Goal: Task Accomplishment & Management: Manage account settings

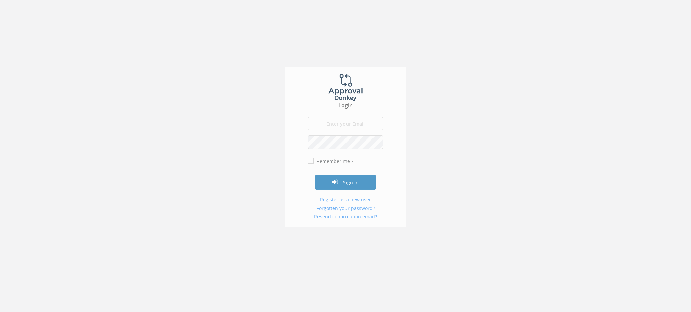
type input "[EMAIL_ADDRESS][DOMAIN_NAME]"
click at [345, 182] on button "Sign in" at bounding box center [345, 184] width 61 height 15
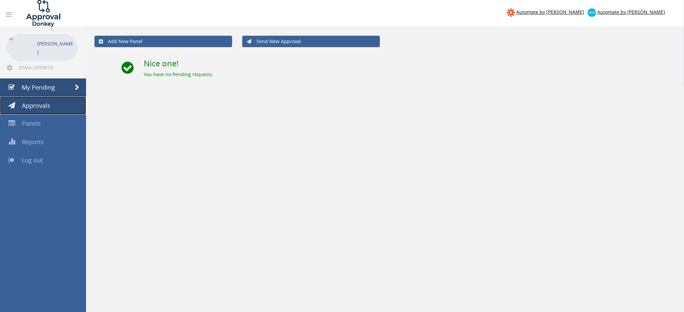
click at [48, 108] on span "Approvals" at bounding box center [36, 106] width 28 height 8
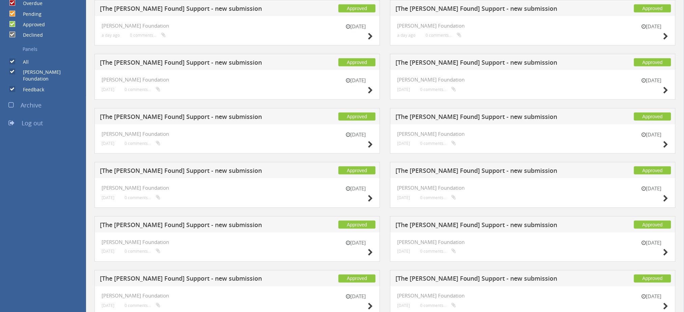
scroll to position [215, 0]
click at [370, 142] on icon at bounding box center [370, 144] width 5 height 7
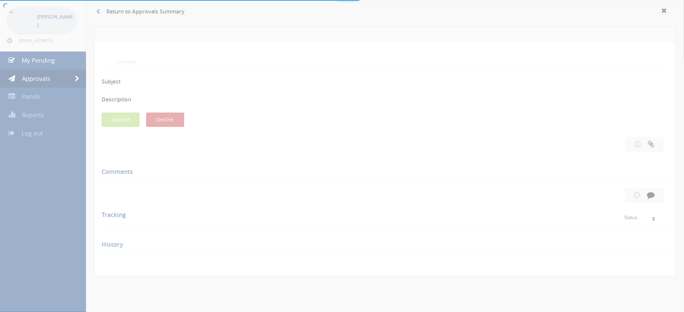
scroll to position [215, 0]
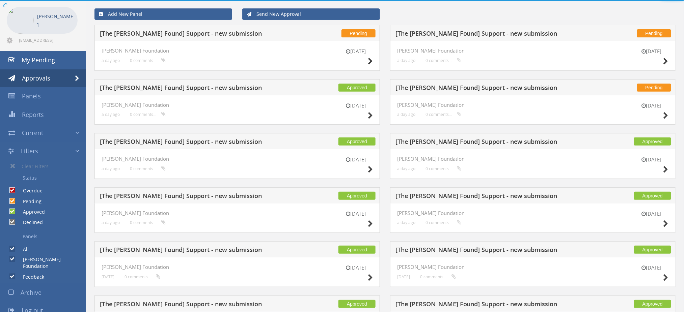
scroll to position [215, 0]
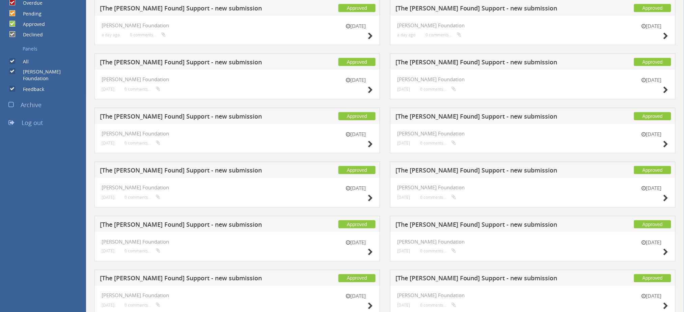
click at [662, 197] on div "[DATE]" at bounding box center [652, 194] width 34 height 19
click at [665, 198] on icon at bounding box center [665, 198] width 5 height 7
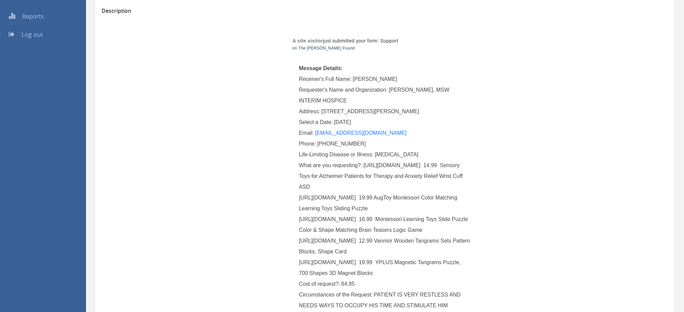
scroll to position [126, 0]
drag, startPoint x: 363, startPoint y: 164, endPoint x: 409, endPoint y: 169, distance: 46.5
click at [409, 169] on div "What are you requesting?: [URL][DOMAIN_NAME] 14.99 Sensory Toys for Alzheimer P…" at bounding box center [385, 219] width 172 height 119
drag, startPoint x: 416, startPoint y: 167, endPoint x: 363, endPoint y: 167, distance: 53.7
click at [363, 167] on div "What are you requesting?: [URL][DOMAIN_NAME] 14.99 Sensory Toys for Alzheimer P…" at bounding box center [385, 219] width 172 height 119
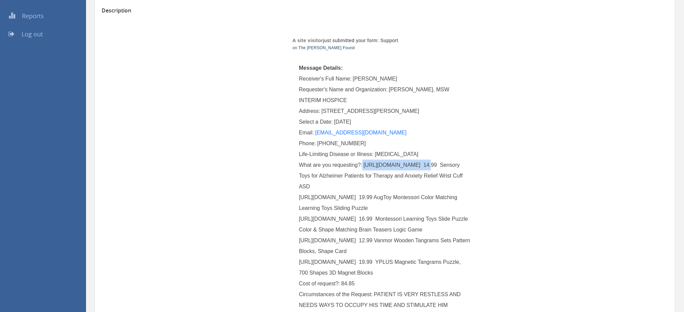
copy div "[URL][DOMAIN_NAME]"
drag, startPoint x: 300, startPoint y: 208, endPoint x: 352, endPoint y: 210, distance: 51.3
click at [352, 210] on span "[URL][DOMAIN_NAME] 14.99 Sensory Toys for Alzheimer Patients for Therapy and An…" at bounding box center [385, 219] width 173 height 114
drag, startPoint x: 349, startPoint y: 209, endPoint x: 299, endPoint y: 210, distance: 50.3
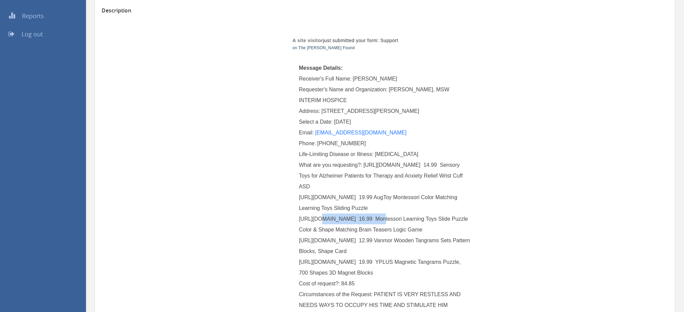
click at [299, 210] on span "[URL][DOMAIN_NAME] 14.99 Sensory Toys for Alzheimer Patients for Therapy and An…" at bounding box center [385, 219] width 173 height 114
copy span "[URL][DOMAIN_NAME]"
drag, startPoint x: 354, startPoint y: 187, endPoint x: 299, endPoint y: 188, distance: 55.0
click at [299, 188] on span "[URL][DOMAIN_NAME] 14.99 Sensory Toys for Alzheimer Patients for Therapy and An…" at bounding box center [385, 219] width 173 height 114
copy span "[URL][DOMAIN_NAME]"
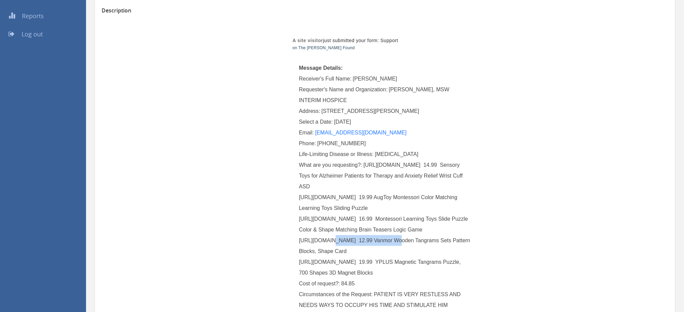
drag, startPoint x: 354, startPoint y: 231, endPoint x: 299, endPoint y: 234, distance: 55.1
click at [299, 234] on div "What are you requesting?: [URL][DOMAIN_NAME] 14.99 Sensory Toys for Alzheimer P…" at bounding box center [385, 219] width 172 height 119
copy span "[URL][DOMAIN_NAME]"
drag, startPoint x: 353, startPoint y: 250, endPoint x: 299, endPoint y: 252, distance: 53.7
click at [299, 252] on span "[URL][DOMAIN_NAME] 14.99 Sensory Toys for Alzheimer Patients for Therapy and An…" at bounding box center [385, 219] width 173 height 114
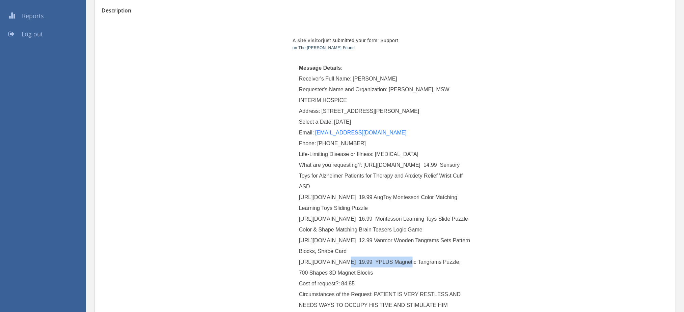
copy span "[URL][DOMAIN_NAME]"
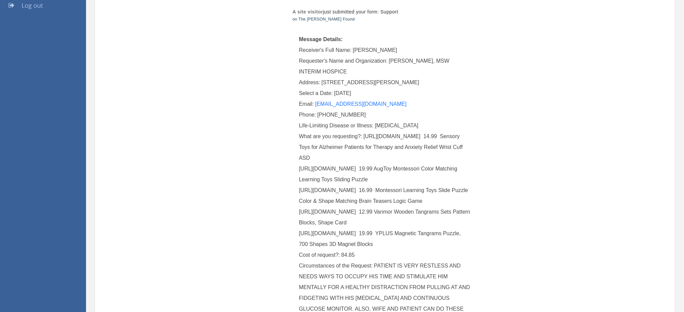
scroll to position [0, 0]
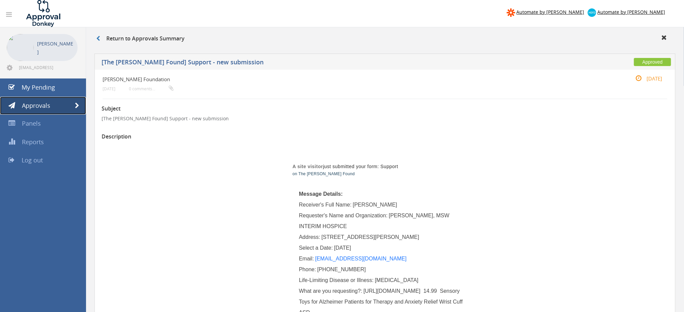
click at [74, 103] on link "Approvals" at bounding box center [43, 106] width 86 height 18
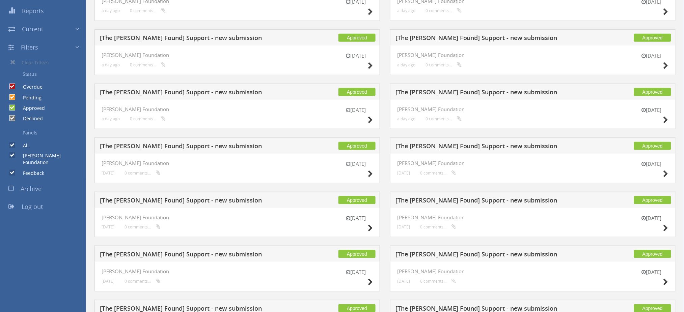
scroll to position [132, 0]
click at [371, 281] on icon at bounding box center [370, 282] width 5 height 7
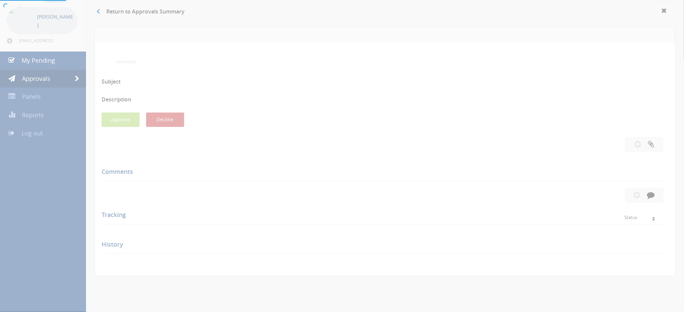
scroll to position [132, 0]
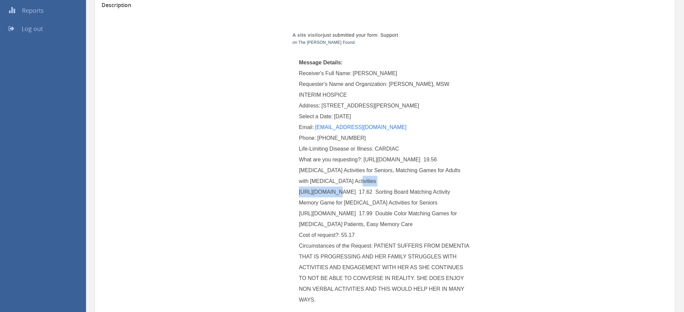
drag, startPoint x: 352, startPoint y: 192, endPoint x: 301, endPoint y: 195, distance: 51.0
click at [301, 195] on span "[URL][DOMAIN_NAME] 19.56 [MEDICAL_DATA] Activities for Seniors, Matching Games …" at bounding box center [380, 192] width 163 height 71
copy span "ttps://[DOMAIN_NAME][URL]"
click at [297, 191] on td "Message Details: Receiver's Full Name: [GEOGRAPHIC_DATA][PERSON_NAME] Requester…" at bounding box center [385, 183] width 189 height 264
drag, startPoint x: 299, startPoint y: 191, endPoint x: 355, endPoint y: 195, distance: 55.8
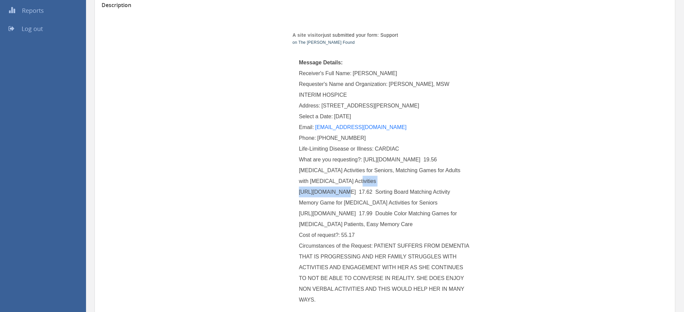
click at [355, 195] on div "What are you requesting?: [URL][DOMAIN_NAME] 19.56 [MEDICAL_DATA] Activities fo…" at bounding box center [385, 193] width 172 height 76
copy span "[URL][DOMAIN_NAME]"
drag, startPoint x: 355, startPoint y: 213, endPoint x: 299, endPoint y: 216, distance: 56.1
click at [299, 216] on span "[URL][DOMAIN_NAME] 19.56 [MEDICAL_DATA] Activities for Seniors, Matching Games …" at bounding box center [380, 192] width 163 height 71
copy span "[URL][DOMAIN_NAME]"
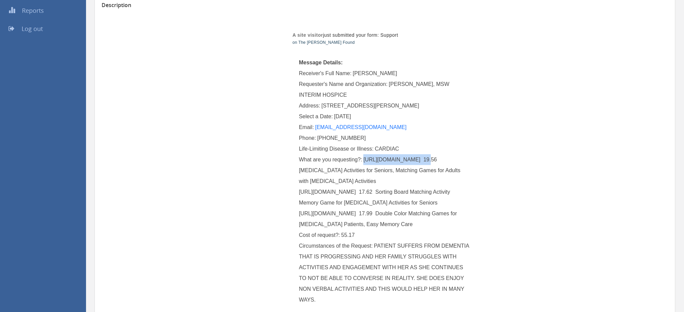
drag, startPoint x: 418, startPoint y: 159, endPoint x: 363, endPoint y: 164, distance: 54.6
click at [363, 164] on div "What are you requesting?: [URL][DOMAIN_NAME] 19.56 [MEDICAL_DATA] Activities fo…" at bounding box center [385, 193] width 172 height 76
copy span "[URL][DOMAIN_NAME]"
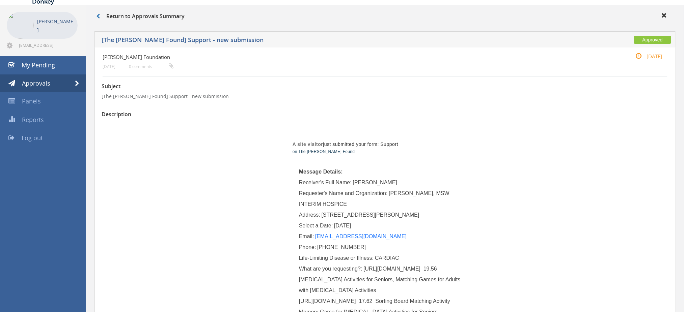
scroll to position [0, 0]
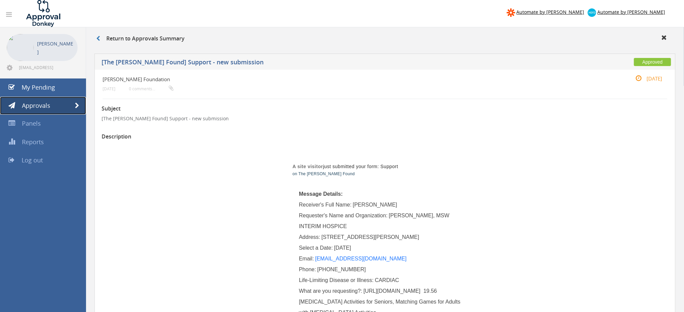
click at [77, 105] on span at bounding box center [77, 106] width 4 height 6
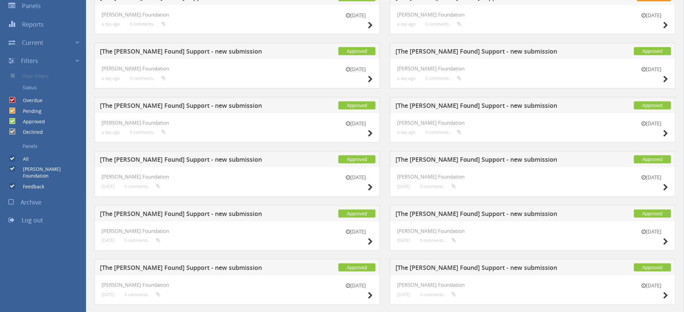
scroll to position [117, 0]
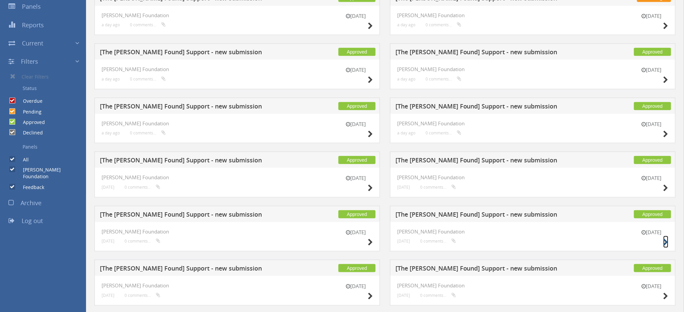
click at [667, 241] on icon at bounding box center [665, 242] width 5 height 7
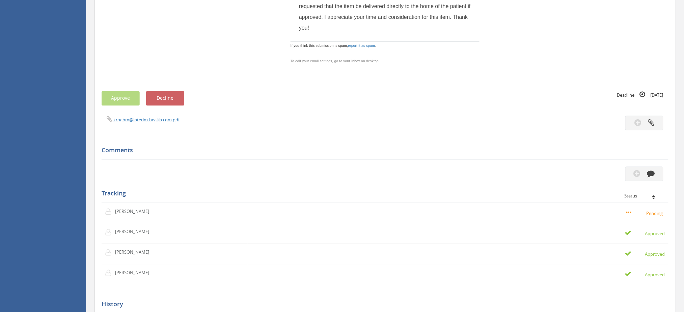
scroll to position [497, 0]
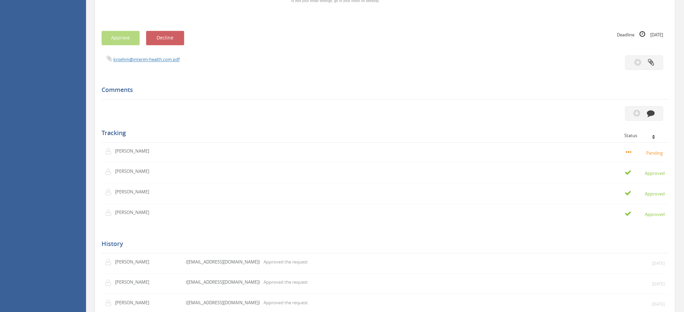
drag, startPoint x: 433, startPoint y: 203, endPoint x: 311, endPoint y: 123, distance: 145.5
click at [311, 123] on div "Tracking Status [PERSON_NAME] [PERSON_NAME] Approved [PERSON_NAME]" at bounding box center [385, 167] width 567 height 114
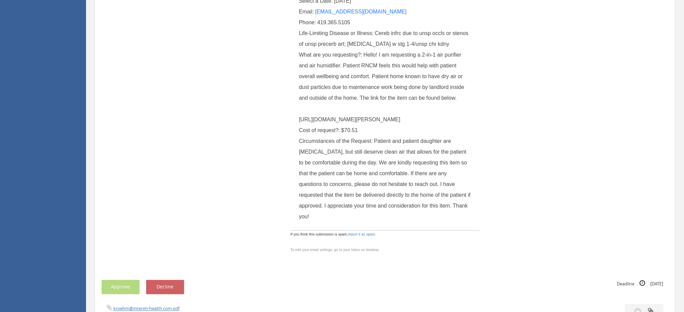
scroll to position [234, 0]
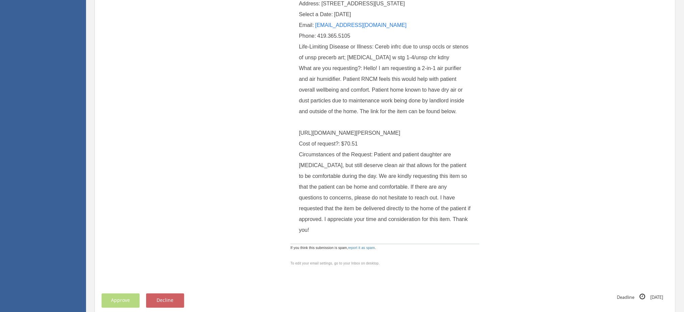
drag, startPoint x: 300, startPoint y: 142, endPoint x: 390, endPoint y: 155, distance: 91.3
click at [390, 139] on div "What are you requesting?: Hello! I am requesting a 2-in-1 air purifier and air …" at bounding box center [385, 101] width 172 height 76
copy span "[URL][DOMAIN_NAME][PERSON_NAME]"
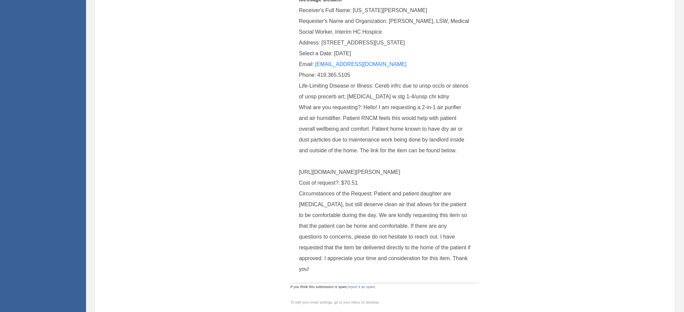
scroll to position [193, 0]
drag, startPoint x: 353, startPoint y: 76, endPoint x: 320, endPoint y: 75, distance: 32.7
click at [320, 75] on div "Phone: [PHONE_NUMBER]" at bounding box center [385, 77] width 172 height 11
drag, startPoint x: 319, startPoint y: 75, endPoint x: 358, endPoint y: 82, distance: 39.7
click at [358, 82] on div "Phone: [PHONE_NUMBER]" at bounding box center [385, 77] width 172 height 11
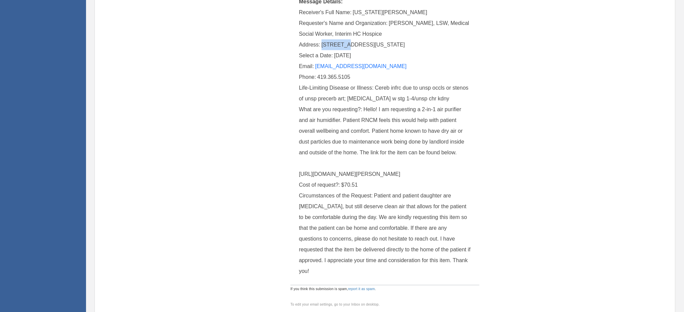
drag, startPoint x: 323, startPoint y: 44, endPoint x: 349, endPoint y: 45, distance: 26.4
click at [349, 45] on span "[STREET_ADDRESS][US_STATE]" at bounding box center [363, 45] width 83 height 6
click at [373, 43] on span "[STREET_ADDRESS][US_STATE]" at bounding box center [363, 45] width 83 height 6
drag, startPoint x: 376, startPoint y: 44, endPoint x: 322, endPoint y: 43, distance: 53.3
click at [322, 43] on span "[STREET_ADDRESS][US_STATE]" at bounding box center [363, 45] width 83 height 6
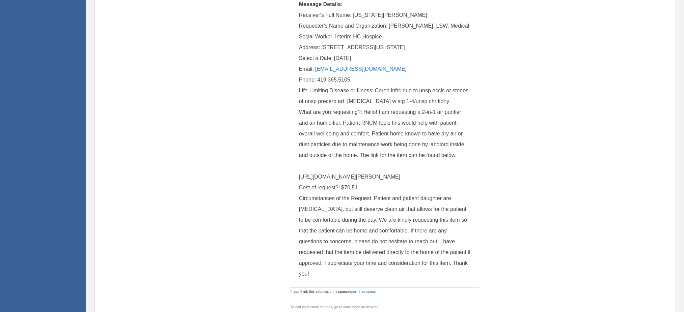
scroll to position [0, 0]
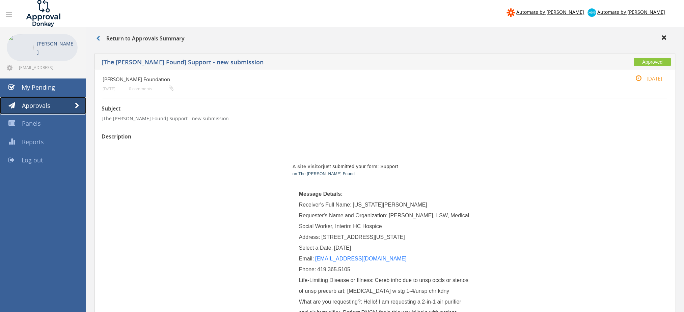
click at [73, 106] on link "Approvals" at bounding box center [43, 106] width 86 height 18
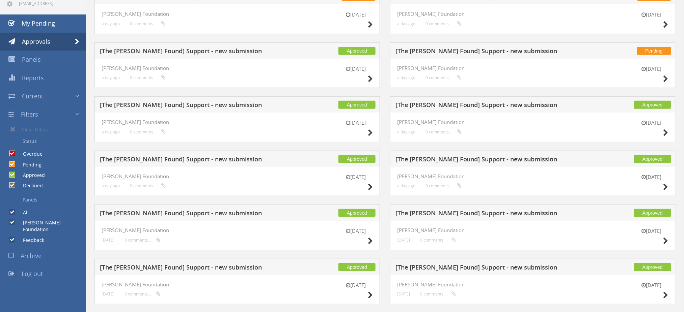
scroll to position [65, 0]
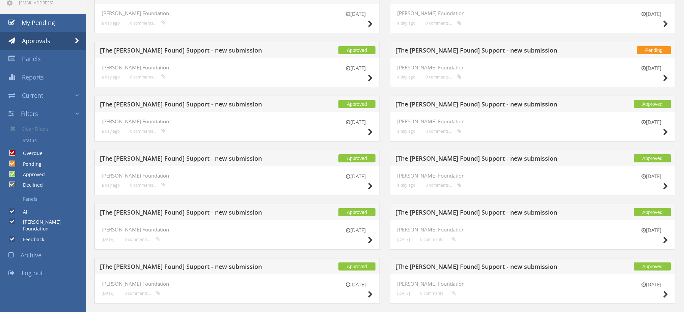
click at [366, 293] on div "[DATE]" at bounding box center [356, 290] width 34 height 19
click at [370, 295] on icon at bounding box center [370, 295] width 5 height 7
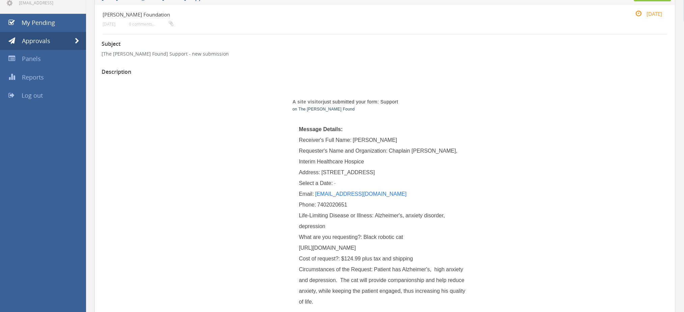
drag, startPoint x: 297, startPoint y: 246, endPoint x: 317, endPoint y: 266, distance: 28.6
click at [317, 266] on td "Message Details: Receiver's Full Name: [PERSON_NAME] Requester's Name and Organ…" at bounding box center [385, 216] width 189 height 199
click at [317, 254] on div "What are you requesting?: Black robotic cat [URL][DOMAIN_NAME]" at bounding box center [385, 243] width 172 height 22
drag, startPoint x: 299, startPoint y: 248, endPoint x: 349, endPoint y: 301, distance: 72.3
click at [349, 254] on div "What are you requesting?: Black robotic cat [URL][DOMAIN_NAME]" at bounding box center [385, 243] width 172 height 22
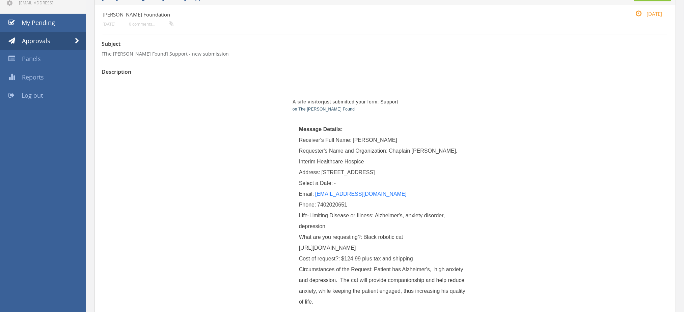
click at [504, 52] on p "[The [PERSON_NAME] Found] Support - new submission" at bounding box center [385, 54] width 567 height 7
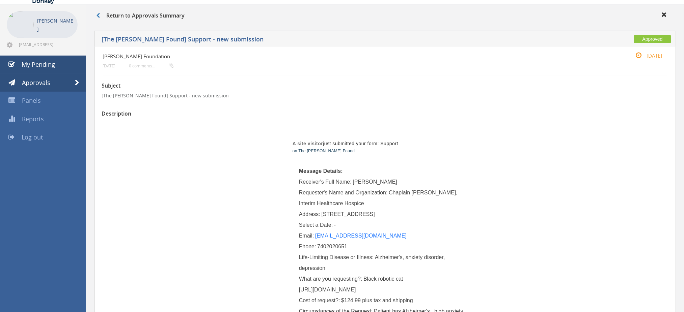
scroll to position [23, 0]
click at [75, 85] on span at bounding box center [77, 83] width 4 height 6
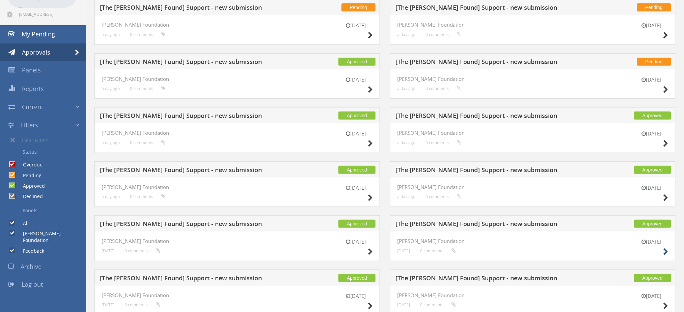
scroll to position [53, 0]
click at [666, 253] on icon at bounding box center [665, 252] width 5 height 7
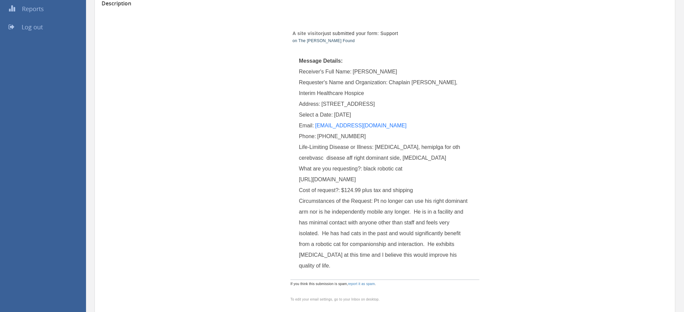
scroll to position [134, 0]
click at [299, 182] on span "black robotic cat [URL][DOMAIN_NAME]" at bounding box center [351, 173] width 104 height 17
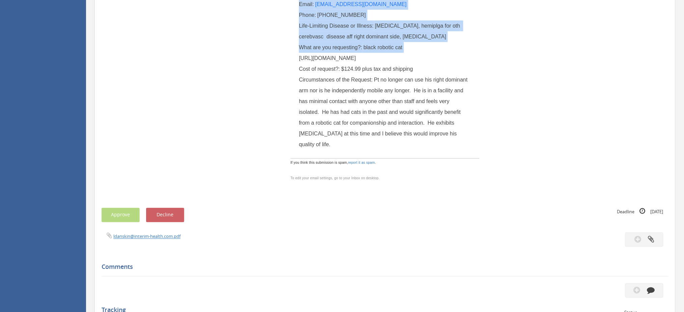
scroll to position [271, 0]
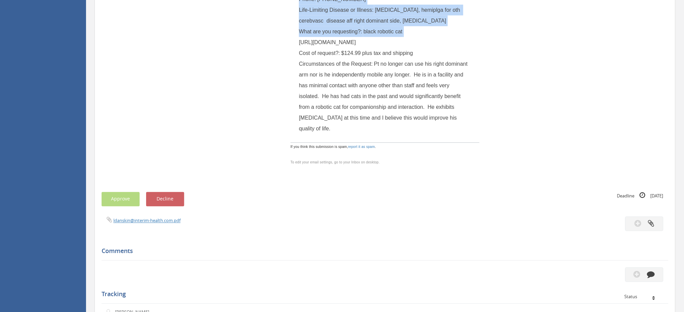
drag, startPoint x: 299, startPoint y: 188, endPoint x: 471, endPoint y: 195, distance: 172.2
click at [471, 143] on td "Message Details: Receiver's Full Name: [PERSON_NAME] Requester's Name and Organ…" at bounding box center [385, 27] width 189 height 231
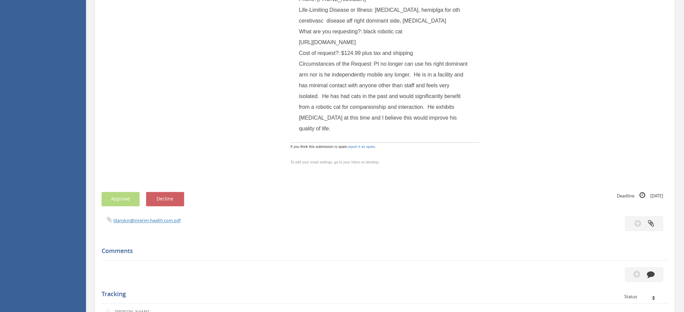
drag, startPoint x: 471, startPoint y: 195, endPoint x: 424, endPoint y: 185, distance: 48.0
click at [424, 143] on td "Message Details: Receiver's Full Name: [PERSON_NAME] Requester's Name and Organ…" at bounding box center [385, 27] width 189 height 231
click at [403, 45] on span "black robotic cat [URL][DOMAIN_NAME]" at bounding box center [351, 37] width 104 height 17
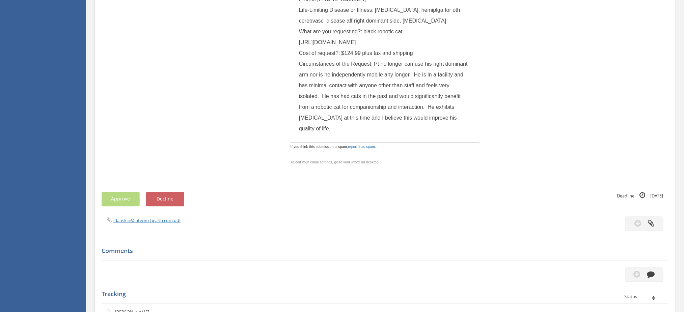
drag, startPoint x: 466, startPoint y: 192, endPoint x: 332, endPoint y: 91, distance: 167.9
click at [332, 48] on div "What are you requesting?: black robotic cat [URL][DOMAIN_NAME]" at bounding box center [385, 37] width 172 height 22
click at [298, 53] on td "Message Details: Receiver's Full Name: [PERSON_NAME] Requester's Name and Organ…" at bounding box center [385, 27] width 189 height 231
drag, startPoint x: 298, startPoint y: 53, endPoint x: 310, endPoint y: 64, distance: 16.5
click at [310, 64] on td "Message Details: Receiver's Full Name: [PERSON_NAME] Requester's Name and Organ…" at bounding box center [385, 27] width 189 height 231
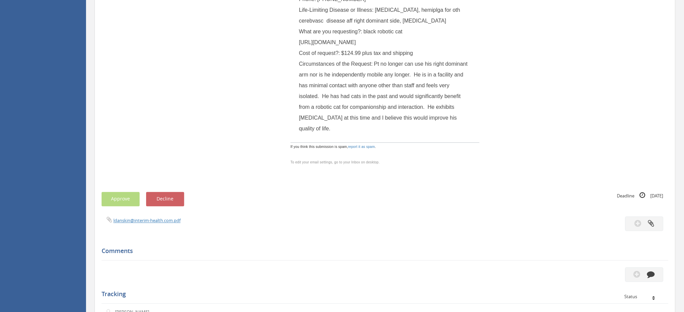
click at [310, 45] on span "black robotic cat [URL][DOMAIN_NAME]" at bounding box center [351, 37] width 104 height 17
click at [299, 45] on span "black robotic cat [URL][DOMAIN_NAME]" at bounding box center [351, 37] width 104 height 17
drag, startPoint x: 299, startPoint y: 52, endPoint x: 469, endPoint y: 193, distance: 220.9
click at [469, 48] on div "What are you requesting?: black robotic cat [URL][DOMAIN_NAME]" at bounding box center [385, 37] width 172 height 22
click at [501, 110] on div "A site visitor just submitted your form: Support on The [PERSON_NAME] Found Mes…" at bounding box center [385, 23] width 395 height 303
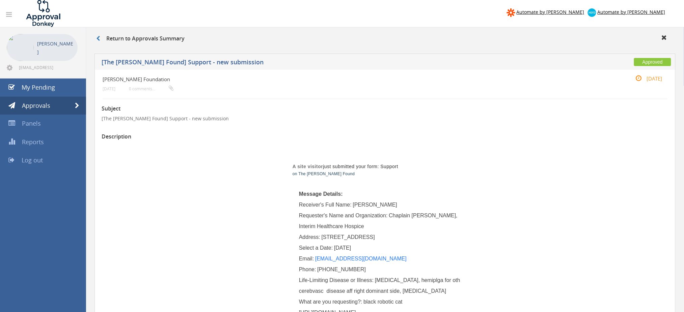
scroll to position [0, 0]
click at [79, 104] on span at bounding box center [77, 106] width 4 height 6
